Goal: Task Accomplishment & Management: Use online tool/utility

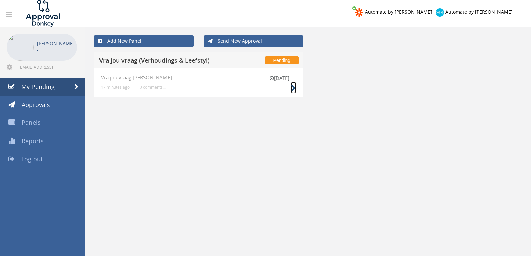
click at [293, 88] on icon at bounding box center [293, 88] width 5 height 7
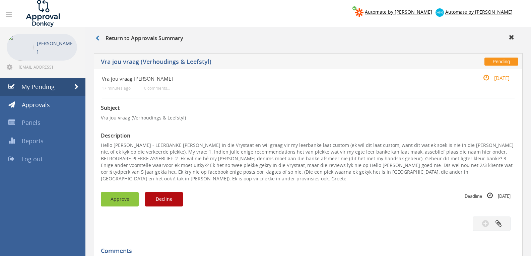
click at [126, 192] on button "Approve" at bounding box center [120, 199] width 38 height 14
